Goal: Entertainment & Leisure: Consume media (video, audio)

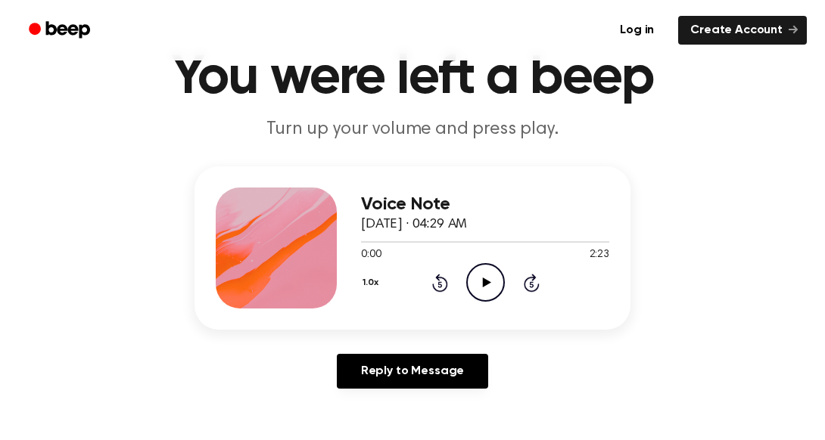
scroll to position [87, 0]
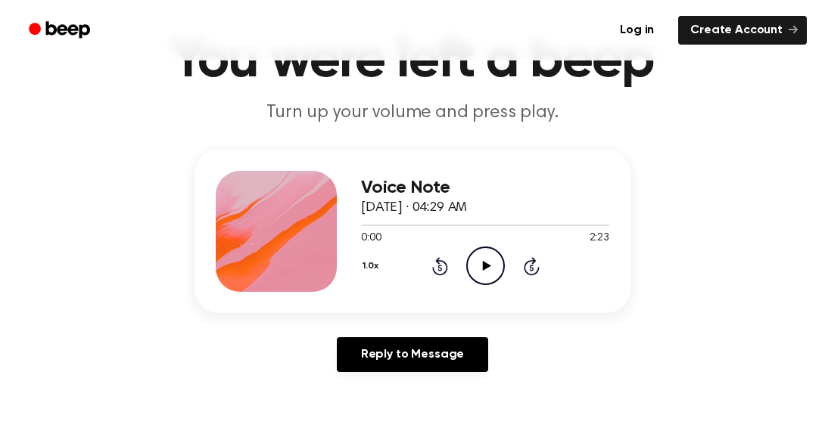
click at [482, 271] on icon "Play Audio" at bounding box center [485, 266] width 39 height 39
click at [482, 271] on icon "Pause Audio" at bounding box center [485, 266] width 39 height 39
click at [369, 223] on div at bounding box center [485, 225] width 248 height 12
click at [483, 272] on icon "Play Audio" at bounding box center [485, 266] width 39 height 39
click at [486, 263] on icon at bounding box center [485, 266] width 7 height 10
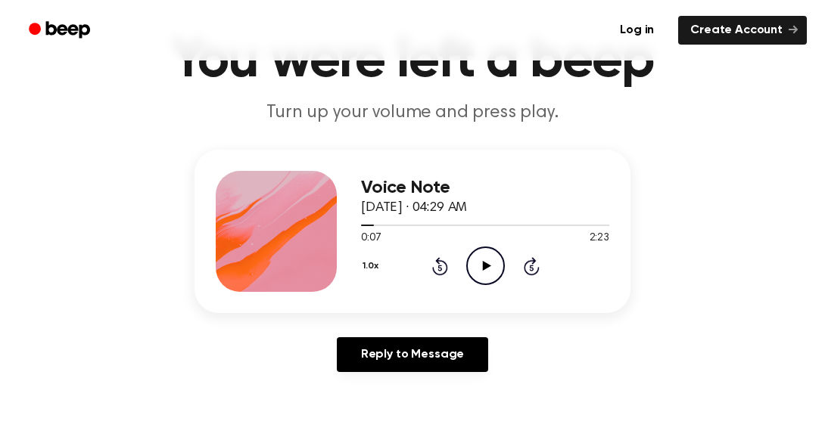
click at [474, 256] on icon "Play Audio" at bounding box center [485, 266] width 39 height 39
click at [485, 260] on icon "Pause Audio" at bounding box center [485, 266] width 39 height 39
click at [487, 267] on icon "Play Audio" at bounding box center [485, 266] width 39 height 39
click at [487, 268] on icon at bounding box center [485, 266] width 7 height 10
click at [478, 280] on icon "Play Audio" at bounding box center [485, 266] width 39 height 39
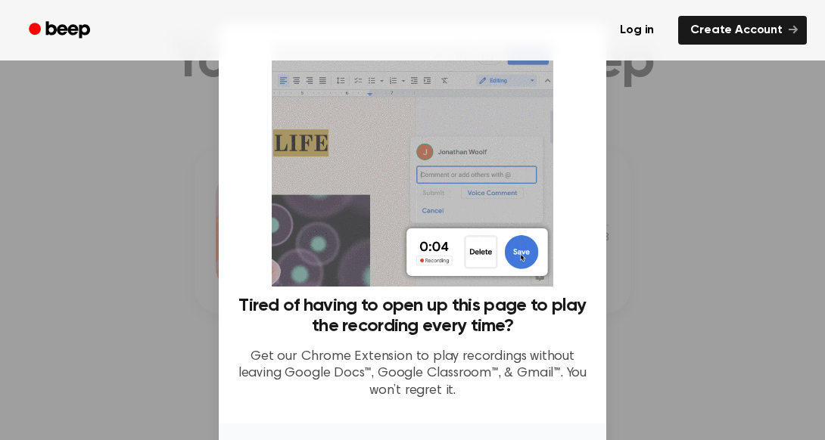
click at [689, 298] on div at bounding box center [412, 220] width 825 height 440
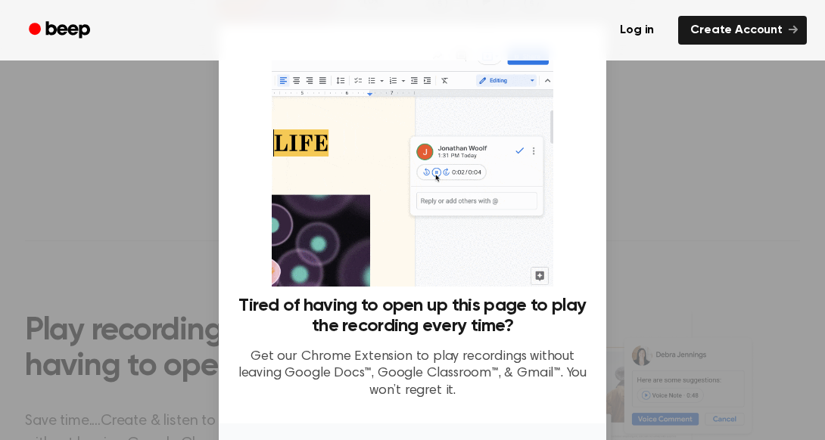
scroll to position [110, 0]
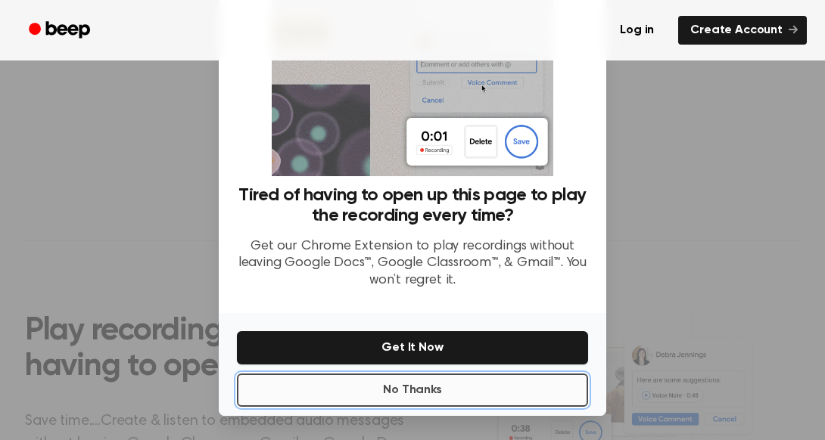
click at [426, 385] on button "No Thanks" at bounding box center [412, 390] width 351 height 33
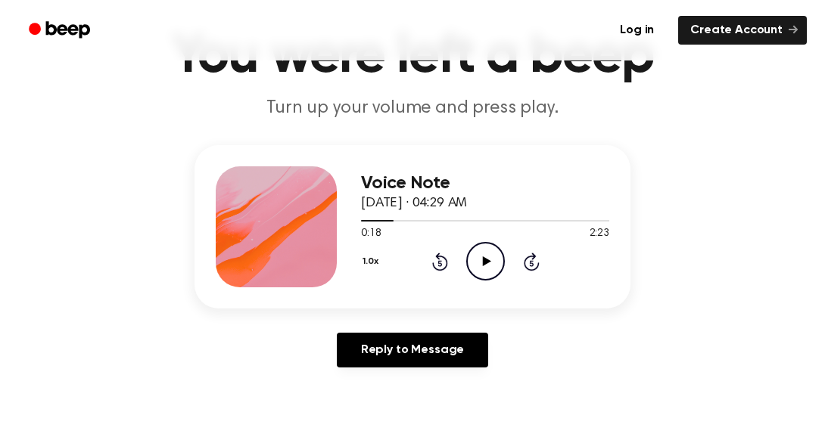
scroll to position [89, 0]
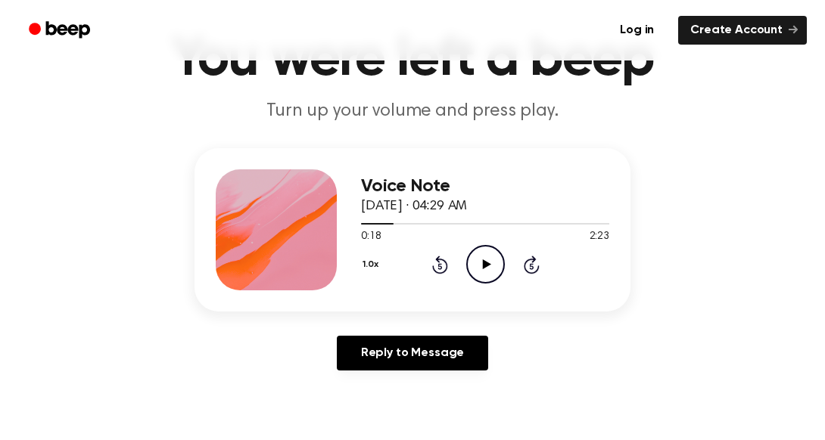
click at [476, 272] on icon "Play Audio" at bounding box center [485, 264] width 39 height 39
click at [483, 257] on icon "Pause Audio" at bounding box center [485, 264] width 39 height 39
click at [483, 268] on icon "Play Audio" at bounding box center [485, 264] width 39 height 39
click at [483, 268] on icon at bounding box center [485, 265] width 7 height 10
click at [488, 256] on icon "Play Audio" at bounding box center [485, 264] width 39 height 39
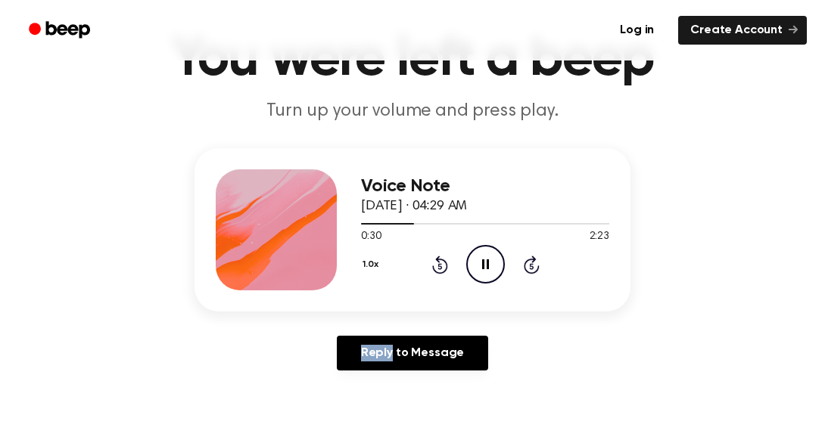
click at [488, 256] on icon "Pause Audio" at bounding box center [485, 264] width 39 height 39
click at [480, 263] on icon "Play Audio" at bounding box center [485, 264] width 39 height 39
click at [486, 260] on icon at bounding box center [485, 265] width 7 height 10
click at [492, 261] on icon "Play Audio" at bounding box center [485, 264] width 39 height 39
click at [491, 263] on icon "Pause Audio" at bounding box center [485, 264] width 39 height 39
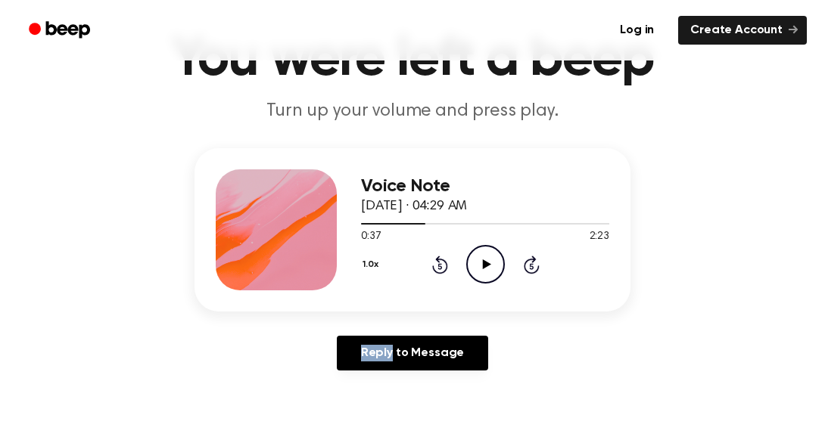
click at [491, 263] on icon "Play Audio" at bounding box center [485, 264] width 39 height 39
click at [491, 263] on icon "Pause Audio" at bounding box center [485, 264] width 39 height 39
click at [484, 255] on icon "Play Audio" at bounding box center [485, 264] width 39 height 39
click at [484, 255] on icon "Pause Audio" at bounding box center [485, 264] width 39 height 39
click at [471, 259] on icon "Play Audio" at bounding box center [485, 264] width 39 height 39
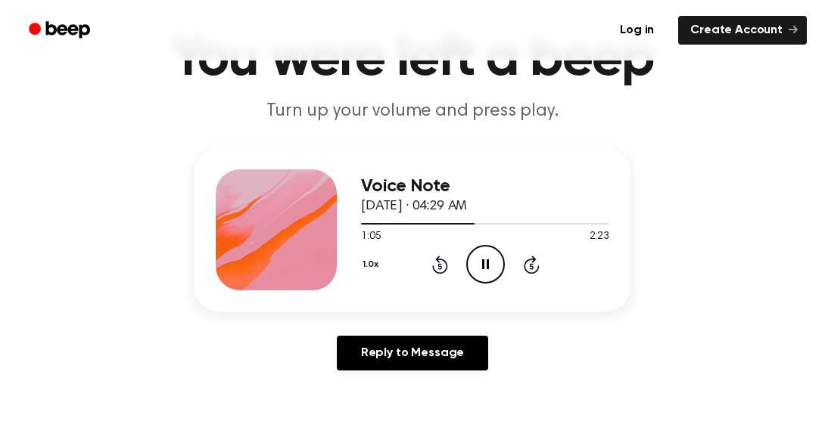
click at [493, 256] on icon "Pause Audio" at bounding box center [485, 264] width 39 height 39
click at [483, 249] on icon "Play Audio" at bounding box center [485, 264] width 39 height 39
click at [484, 266] on icon "Pause Audio" at bounding box center [485, 264] width 39 height 39
click at [487, 256] on icon "Play Audio" at bounding box center [485, 264] width 39 height 39
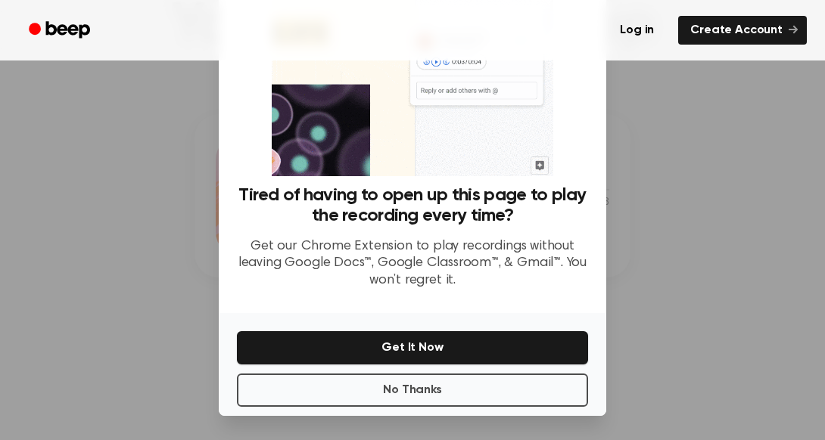
scroll to position [130, 0]
click at [449, 409] on div "No Thanks Get It Now" at bounding box center [412, 364] width 387 height 103
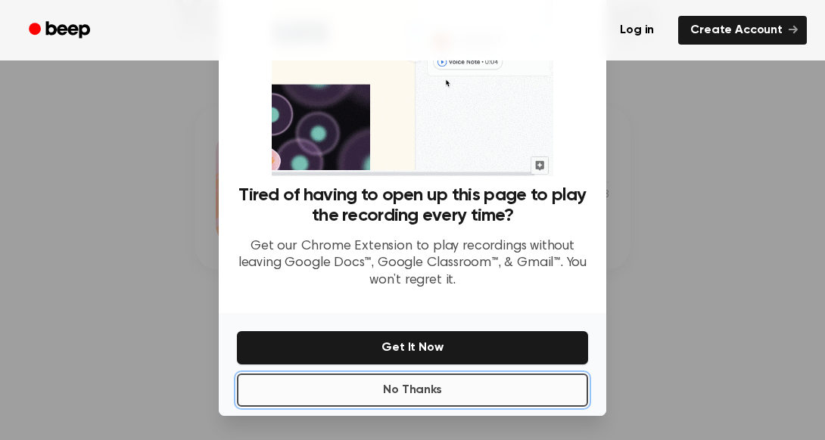
click at [440, 392] on button "No Thanks" at bounding box center [412, 390] width 351 height 33
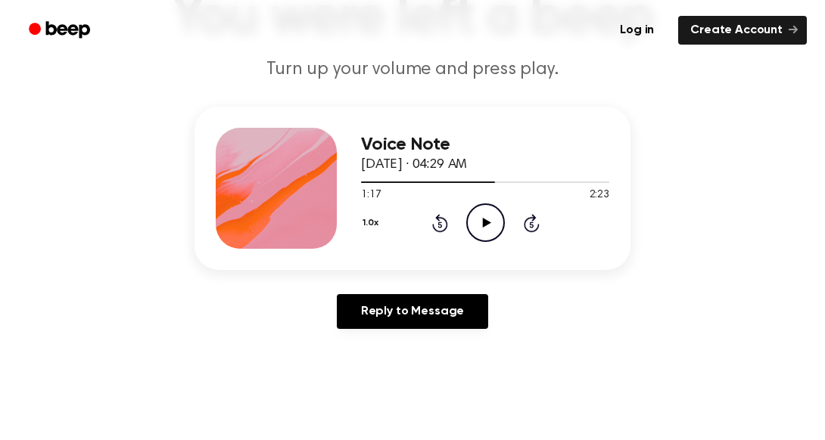
click at [483, 228] on icon "Play Audio" at bounding box center [485, 223] width 39 height 39
click at [486, 225] on icon at bounding box center [485, 223] width 7 height 10
click at [483, 225] on icon at bounding box center [486, 223] width 8 height 10
click at [483, 225] on icon at bounding box center [485, 223] width 7 height 10
click at [488, 232] on icon "Play Audio" at bounding box center [485, 223] width 39 height 39
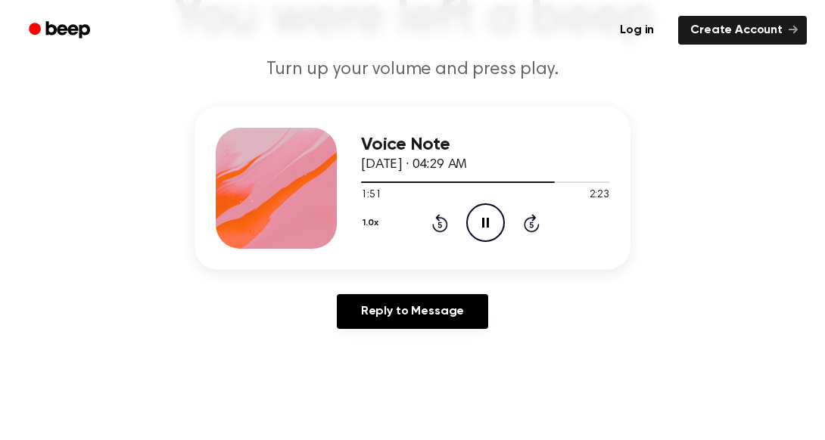
click at [496, 219] on icon "Pause Audio" at bounding box center [485, 223] width 39 height 39
click at [496, 232] on icon "Play Audio" at bounding box center [485, 223] width 39 height 39
click at [493, 216] on icon "Pause Audio" at bounding box center [485, 223] width 39 height 39
click at [495, 238] on circle at bounding box center [485, 222] width 37 height 37
click at [482, 221] on icon at bounding box center [485, 223] width 7 height 10
